Goal: Task Accomplishment & Management: Use online tool/utility

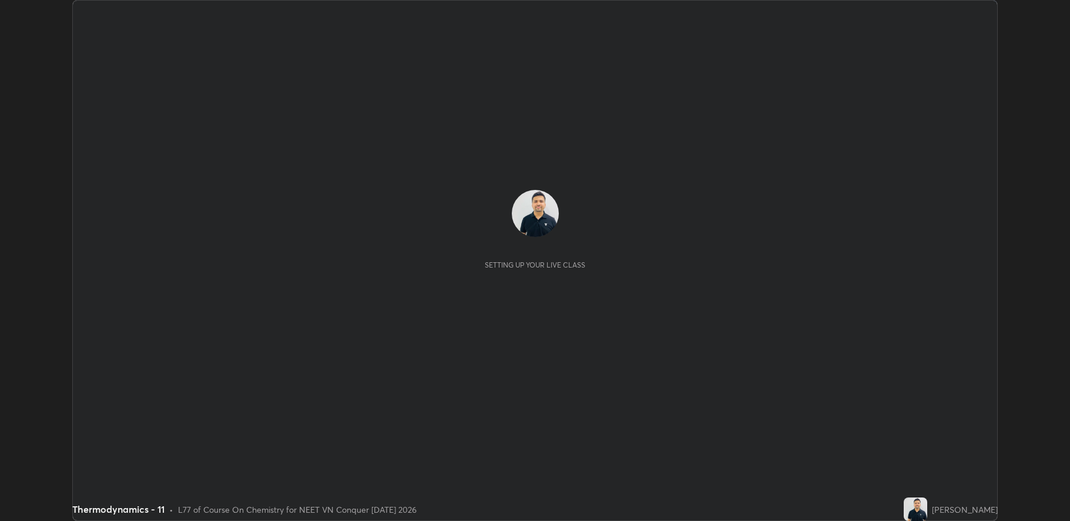
scroll to position [521, 1070]
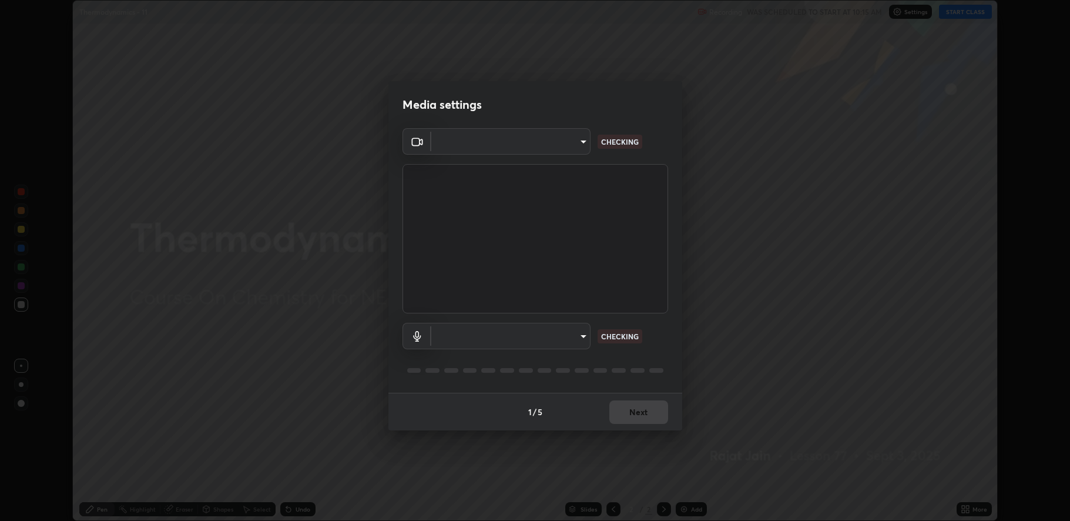
type input "fbf3bf66c54ebdc22d4a916e1eeea5187fc1625fd733ae2b86b360c30985395f"
type input "default"
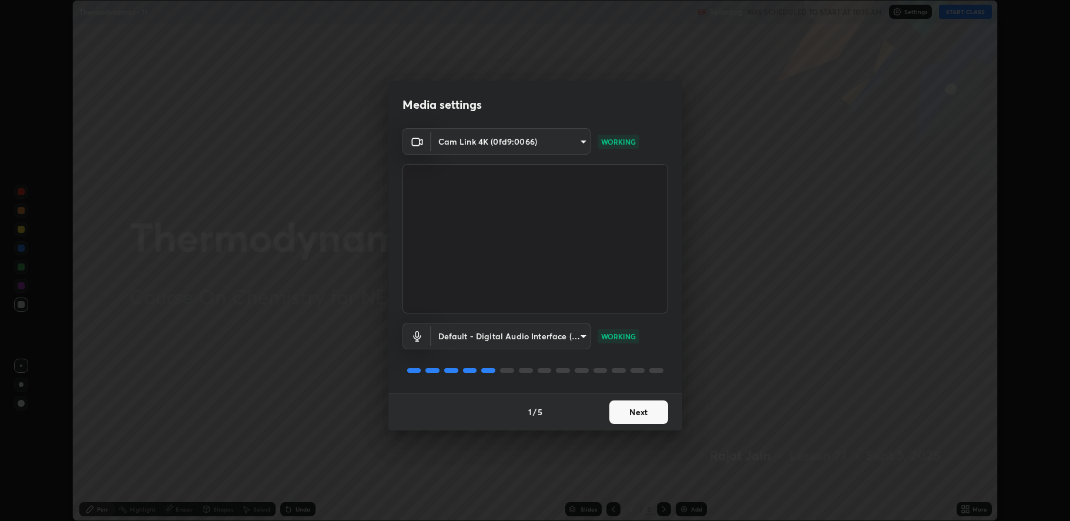
click at [637, 406] on button "Next" at bounding box center [639, 412] width 59 height 24
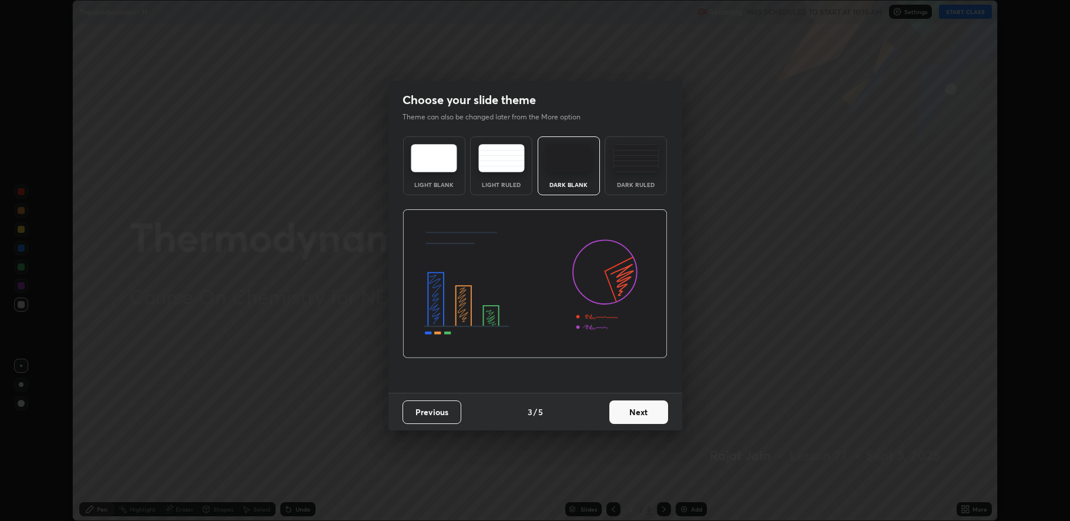
click at [643, 413] on button "Next" at bounding box center [639, 412] width 59 height 24
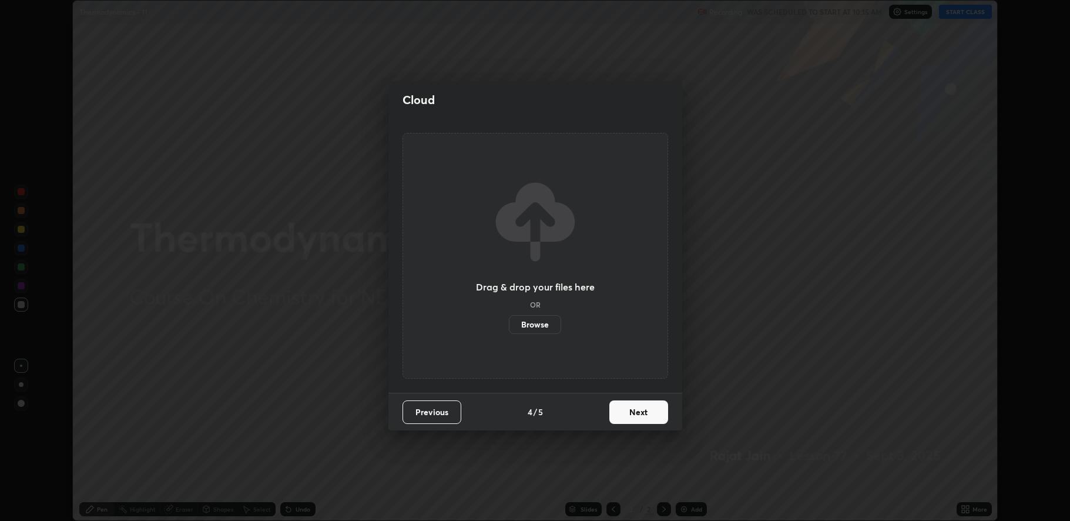
click at [643, 420] on button "Next" at bounding box center [639, 412] width 59 height 24
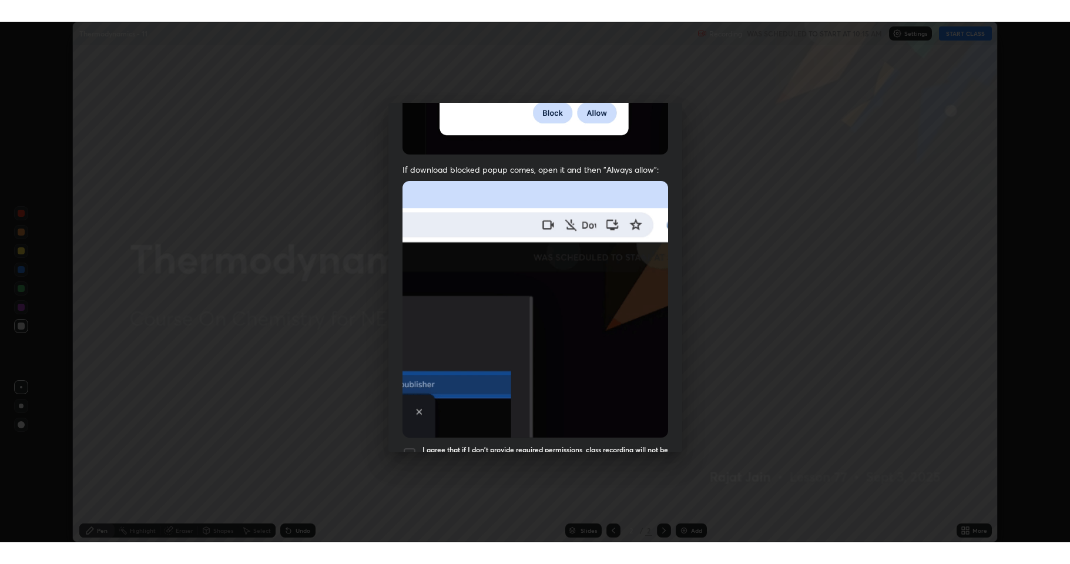
scroll to position [239, 0]
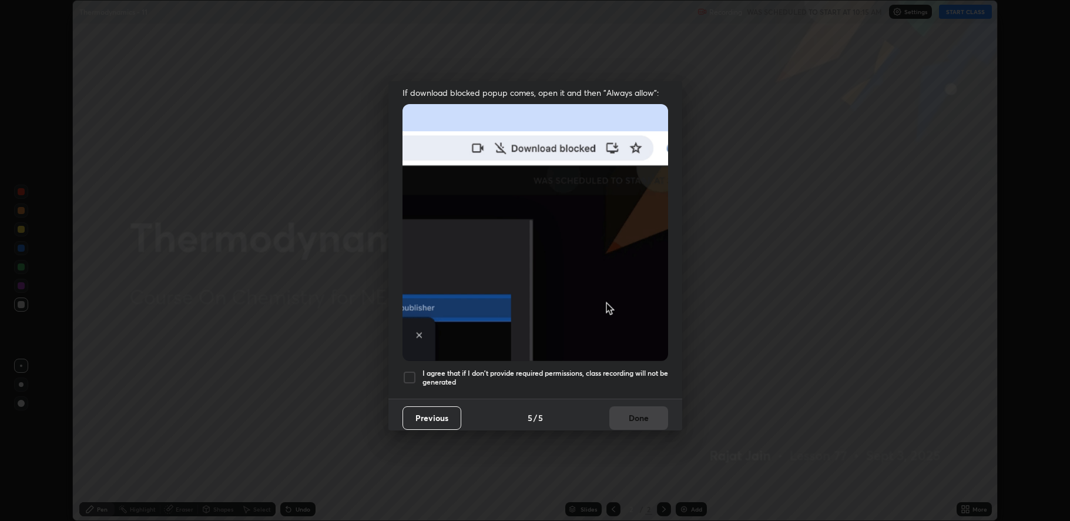
click at [410, 376] on div at bounding box center [410, 377] width 14 height 14
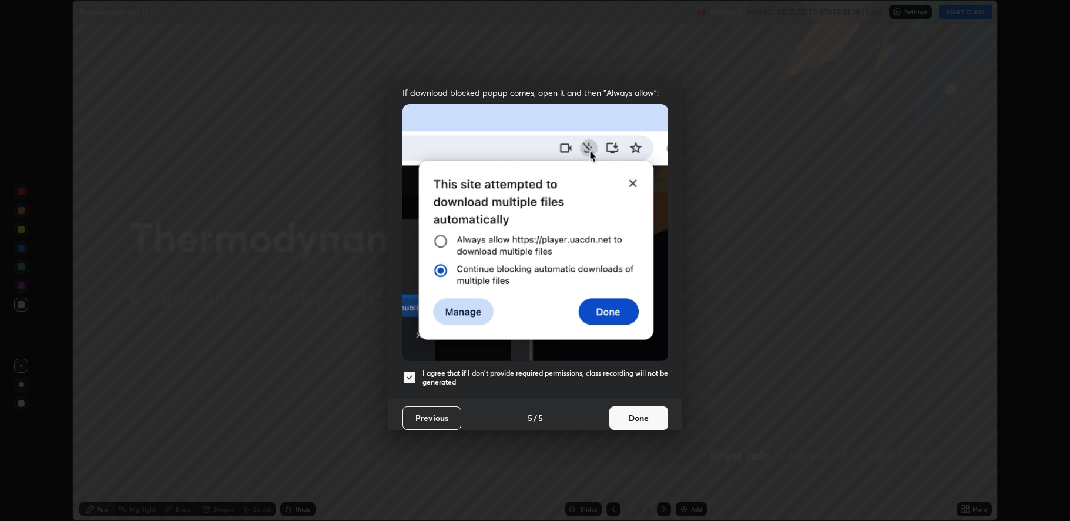
click at [636, 416] on button "Done" at bounding box center [639, 418] width 59 height 24
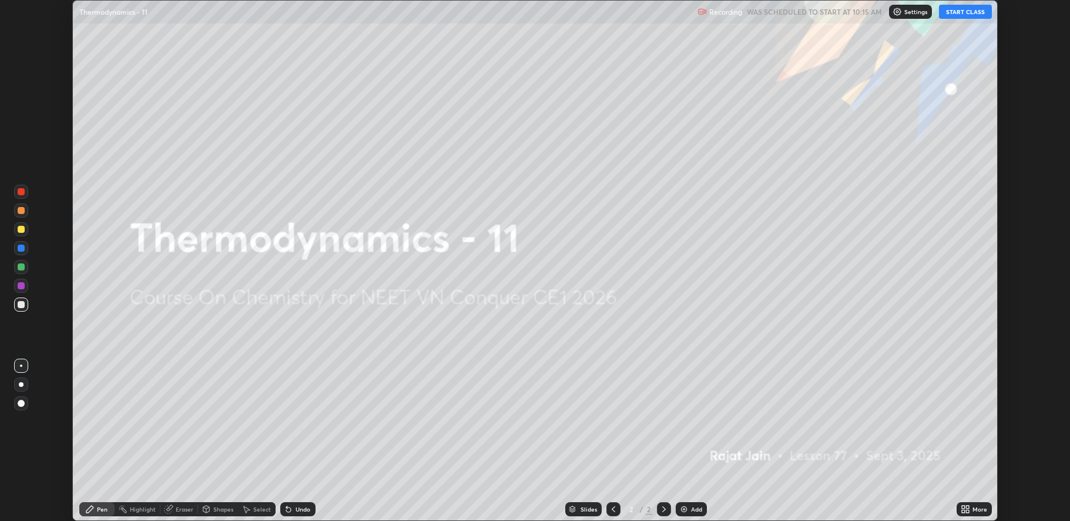
click at [962, 14] on button "START CLASS" at bounding box center [965, 12] width 53 height 14
click at [968, 507] on icon at bounding box center [967, 507] width 3 height 3
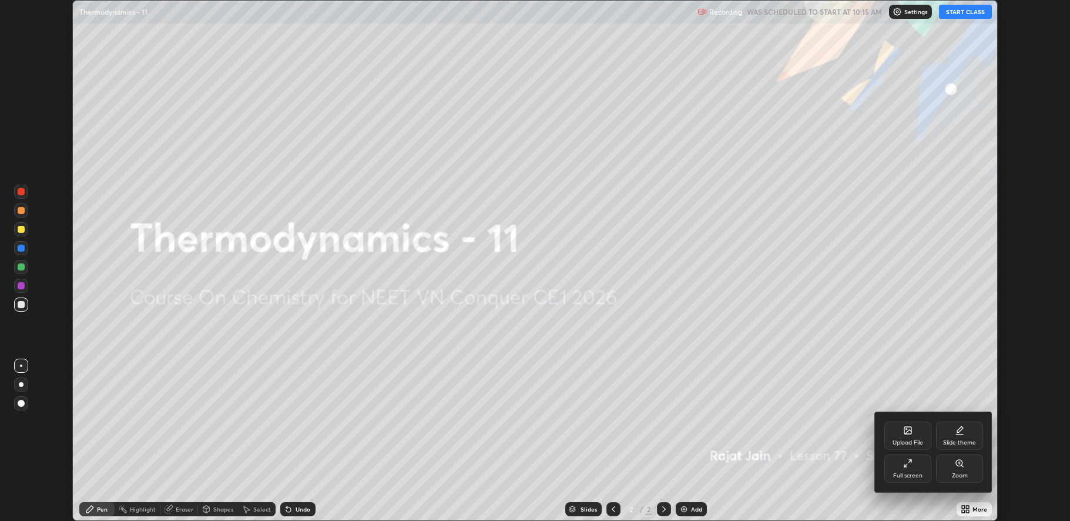
click at [909, 475] on div "Full screen" at bounding box center [908, 476] width 29 height 6
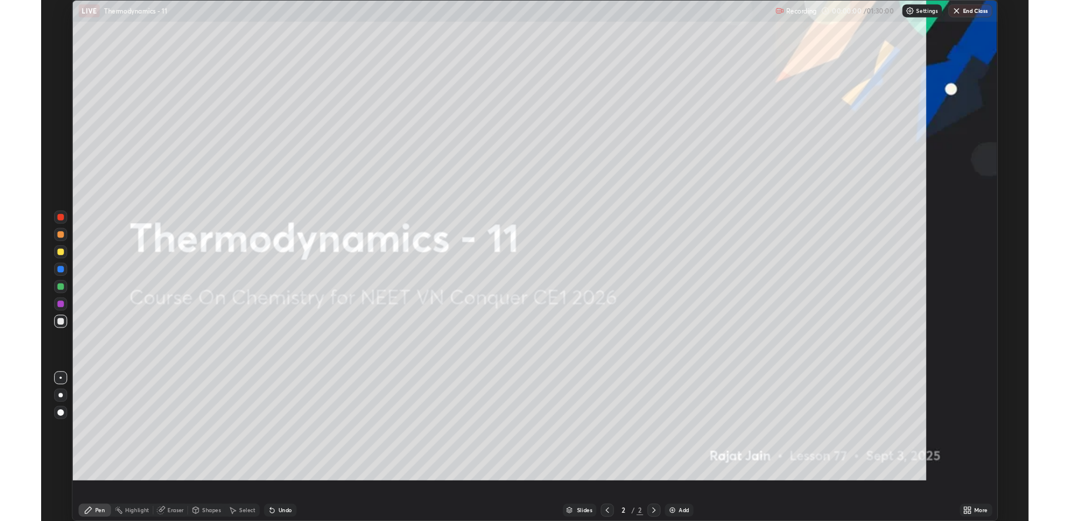
scroll to position [564, 1070]
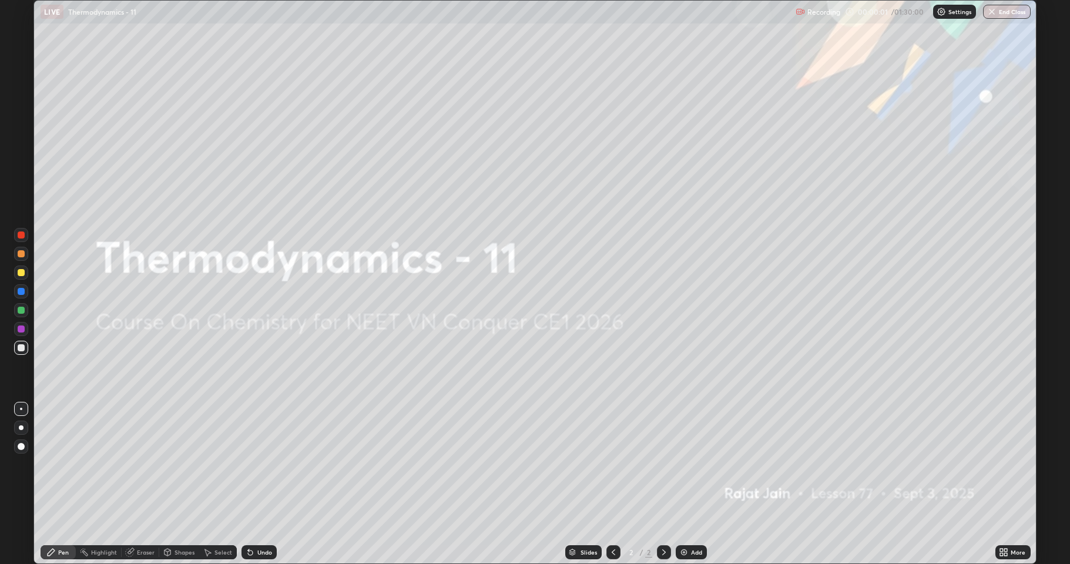
click at [691, 520] on div "Add" at bounding box center [696, 553] width 11 height 6
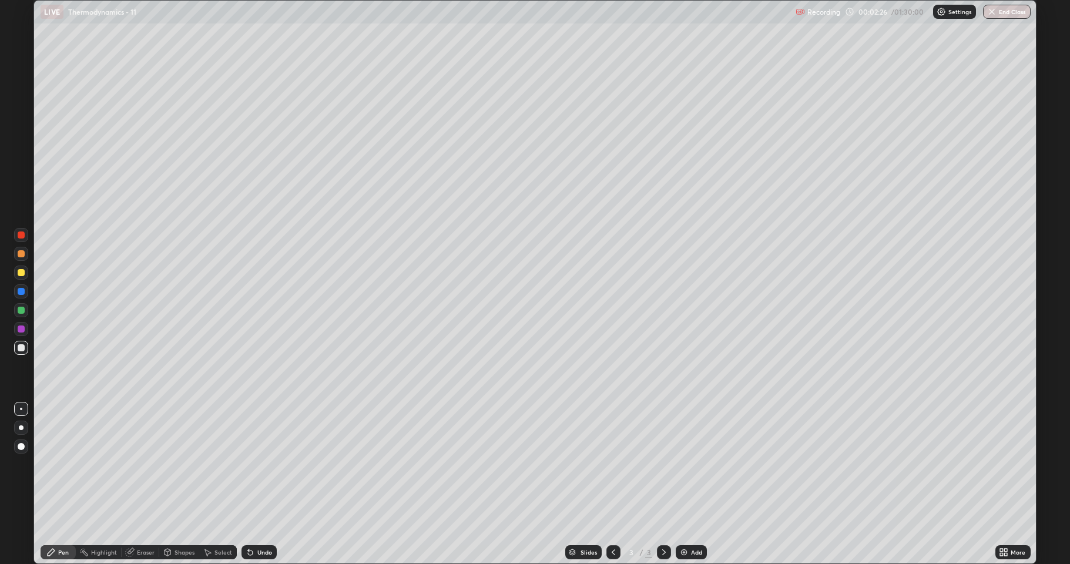
click at [260, 520] on div "Undo" at bounding box center [259, 553] width 35 height 14
click at [691, 520] on div "Add" at bounding box center [696, 553] width 11 height 6
click at [257, 520] on div "Undo" at bounding box center [259, 553] width 35 height 14
click at [262, 520] on div "Undo" at bounding box center [259, 553] width 35 height 14
click at [143, 520] on div "Eraser" at bounding box center [146, 553] width 18 height 6
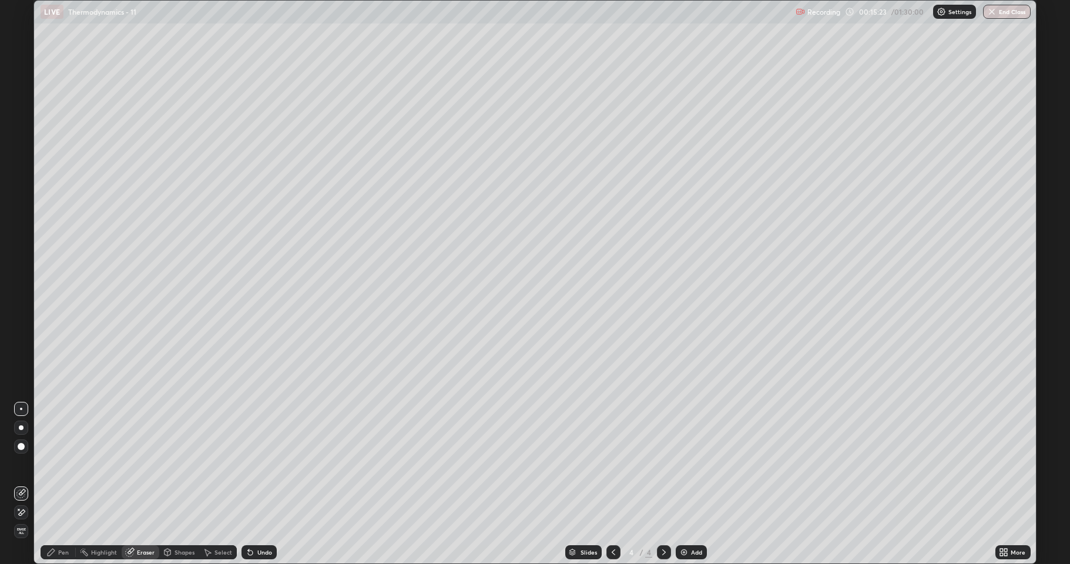
click at [59, 520] on div "Pen" at bounding box center [63, 553] width 11 height 6
click at [131, 520] on icon at bounding box center [131, 551] width 6 height 6
click at [19, 511] on icon at bounding box center [20, 513] width 9 height 10
click at [59, 520] on div "Pen" at bounding box center [58, 553] width 35 height 14
click at [1006, 520] on icon at bounding box center [1006, 550] width 3 height 3
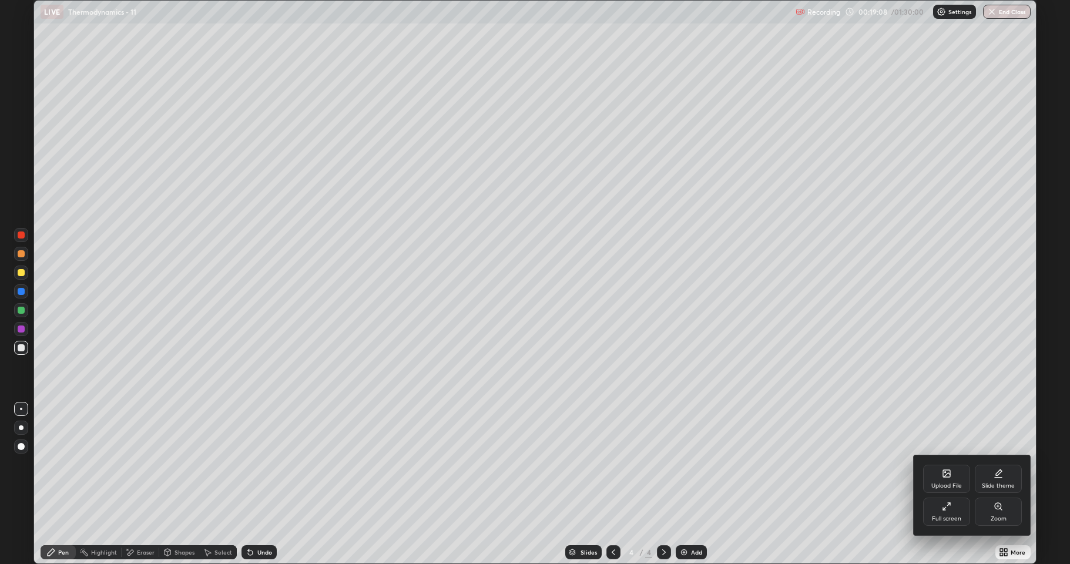
click at [943, 511] on div "Full screen" at bounding box center [946, 512] width 47 height 28
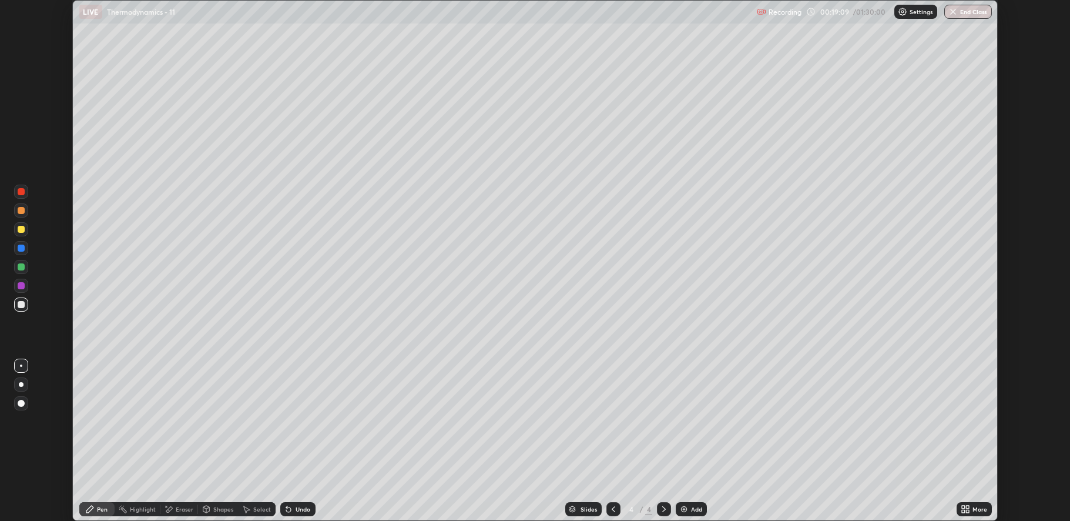
scroll to position [58262, 57712]
click at [689, 508] on div "Add" at bounding box center [691, 509] width 31 height 14
click at [689, 510] on div "Add" at bounding box center [691, 509] width 31 height 14
click at [176, 508] on div "Eraser" at bounding box center [185, 509] width 18 height 6
click at [99, 507] on div "Pen" at bounding box center [102, 509] width 11 height 6
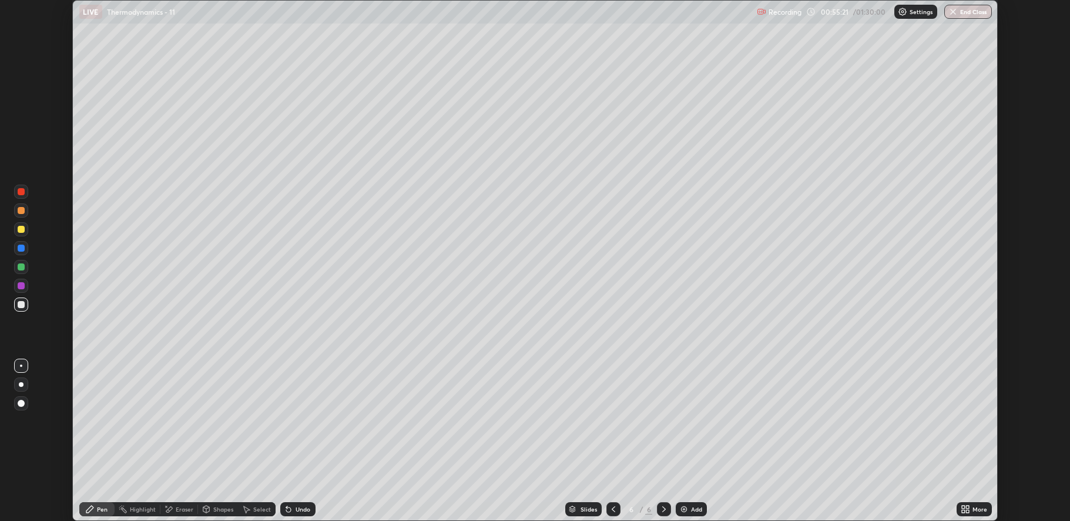
click at [287, 510] on icon at bounding box center [288, 509] width 5 height 5
click at [297, 507] on div "Undo" at bounding box center [303, 509] width 15 height 6
click at [963, 12] on button "End Class" at bounding box center [969, 12] width 48 height 14
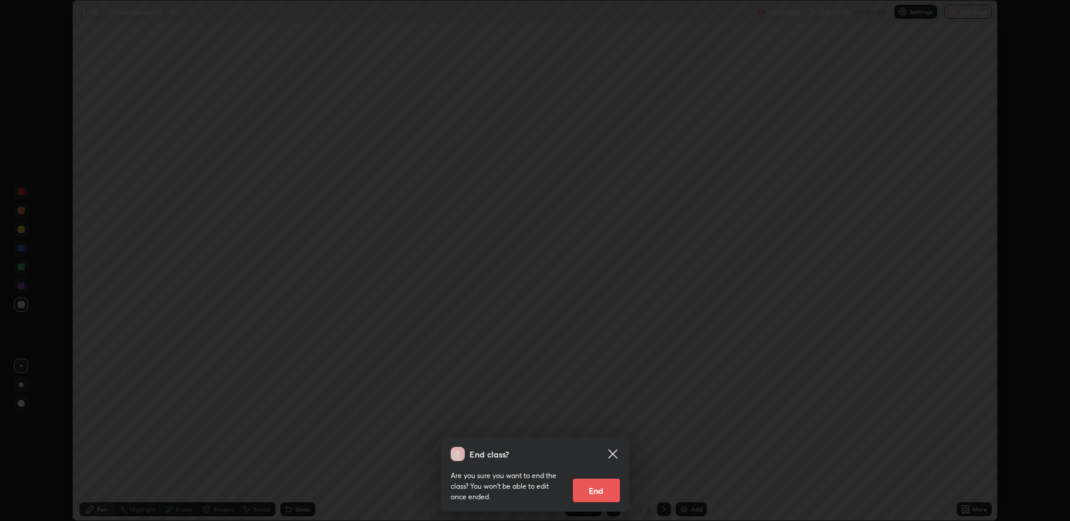
click at [600, 490] on button "End" at bounding box center [596, 490] width 47 height 24
